Goal: Information Seeking & Learning: Compare options

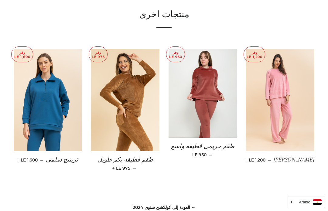
scroll to position [474, 0]
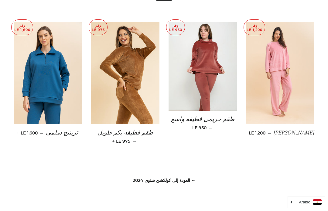
click at [228, 47] on img at bounding box center [202, 66] width 68 height 89
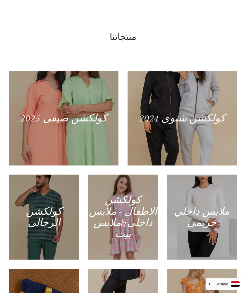
scroll to position [298, 0]
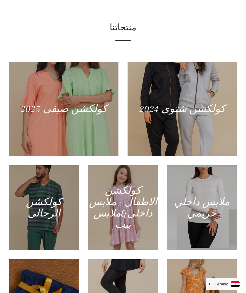
click at [184, 124] on div at bounding box center [181, 109] width 109 height 94
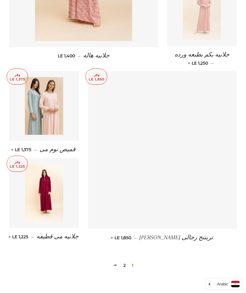
scroll to position [767, 0]
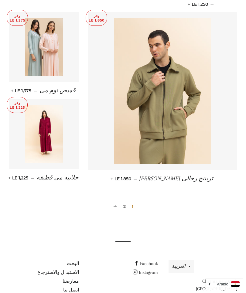
click at [125, 202] on link "2" at bounding box center [124, 206] width 7 height 9
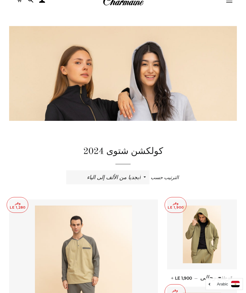
scroll to position [34, 0]
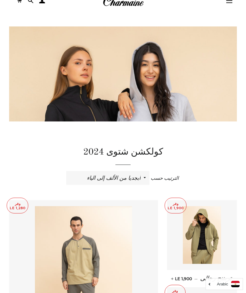
click at [209, 222] on img at bounding box center [202, 235] width 39 height 58
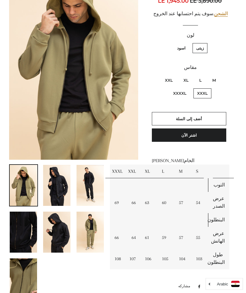
scroll to position [112, 0]
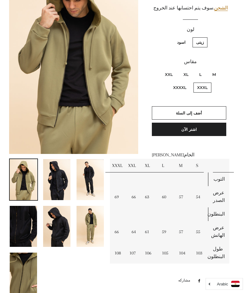
click at [94, 168] on img at bounding box center [89, 179] width 27 height 41
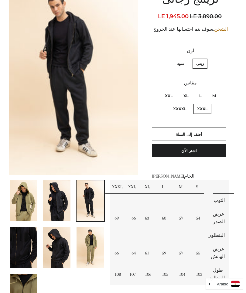
scroll to position [92, 0]
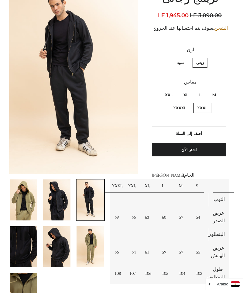
click at [35, 179] on img at bounding box center [23, 199] width 27 height 41
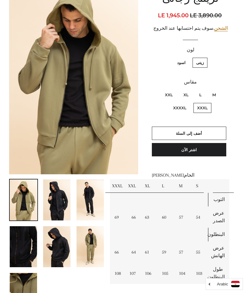
click at [235, 234] on div "تريننج رجالى السعر العادي LE 3,890.00 السعر بعد الخصم LE 1,945.00 سعر الوحدة / …" at bounding box center [187, 143] width 99 height 325
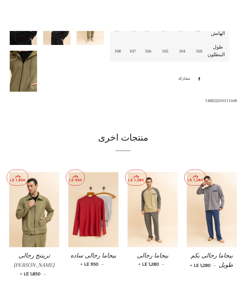
scroll to position [314, 0]
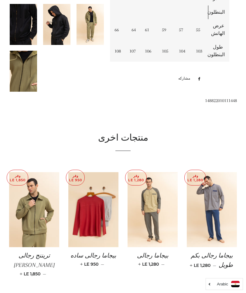
click at [107, 224] on img at bounding box center [93, 209] width 50 height 75
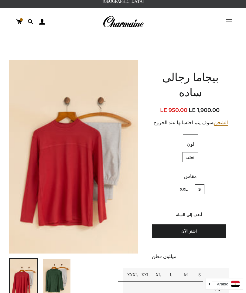
scroll to position [12, 0]
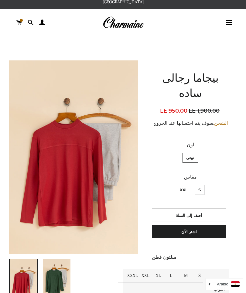
click at [59, 279] on img at bounding box center [56, 279] width 27 height 41
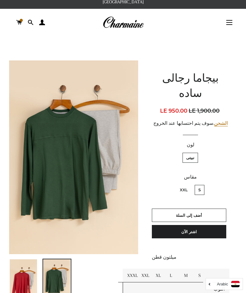
click at [19, 271] on img at bounding box center [23, 279] width 27 height 41
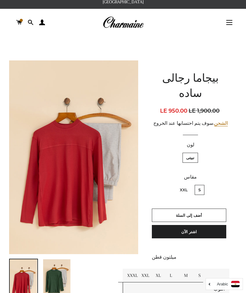
click at [131, 16] on img at bounding box center [123, 22] width 41 height 13
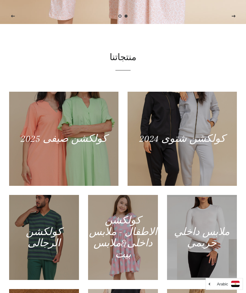
scroll to position [269, 0]
click at [213, 186] on div at bounding box center [181, 139] width 109 height 94
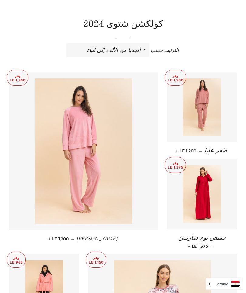
scroll to position [162, 0]
click at [205, 116] on img at bounding box center [202, 107] width 39 height 58
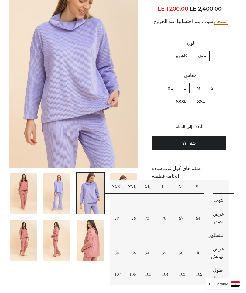
scroll to position [99, 0]
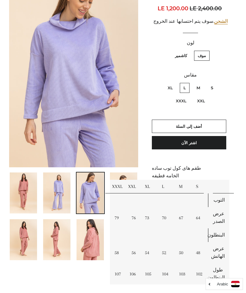
click at [96, 238] on img at bounding box center [89, 239] width 27 height 41
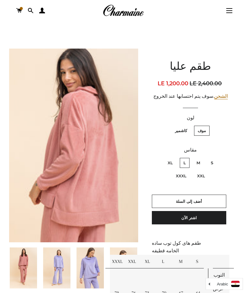
scroll to position [21, 0]
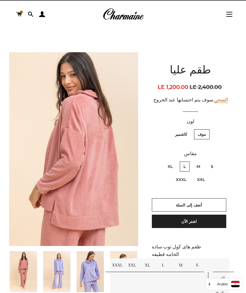
click at [29, 257] on img at bounding box center [23, 271] width 27 height 41
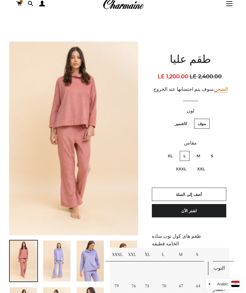
scroll to position [21, 0]
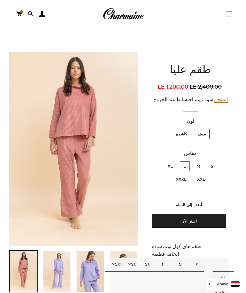
click at [130, 8] on img at bounding box center [123, 13] width 41 height 13
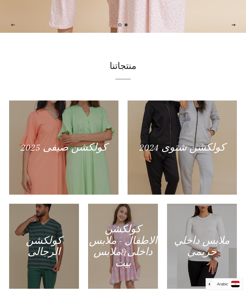
scroll to position [268, 0]
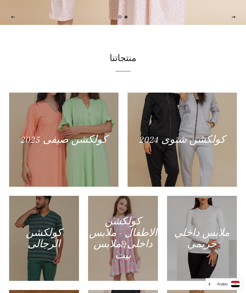
click at [211, 182] on div at bounding box center [181, 139] width 109 height 94
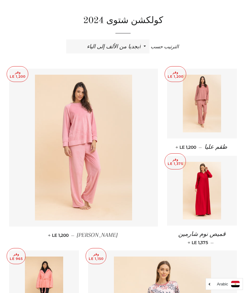
click at [126, 194] on img at bounding box center [83, 148] width 97 height 146
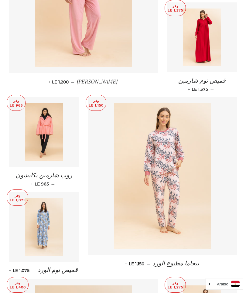
scroll to position [319, 0]
click at [184, 173] on img at bounding box center [162, 176] width 97 height 146
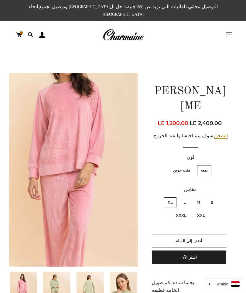
click at [89, 277] on img at bounding box center [89, 291] width 27 height 41
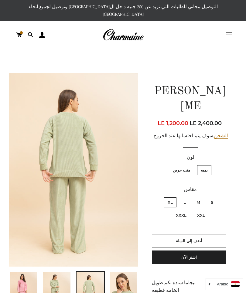
click at [66, 281] on img at bounding box center [56, 291] width 27 height 41
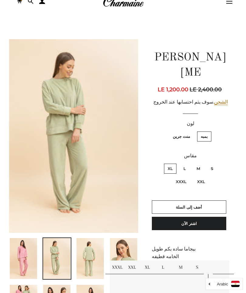
scroll to position [73, 0]
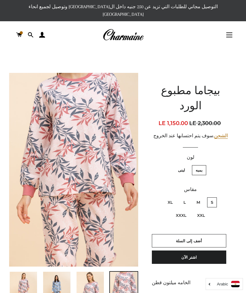
click at [59, 279] on img at bounding box center [56, 291] width 27 height 41
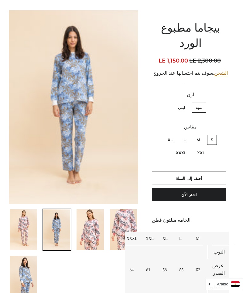
scroll to position [63, 0]
